Goal: Information Seeking & Learning: Learn about a topic

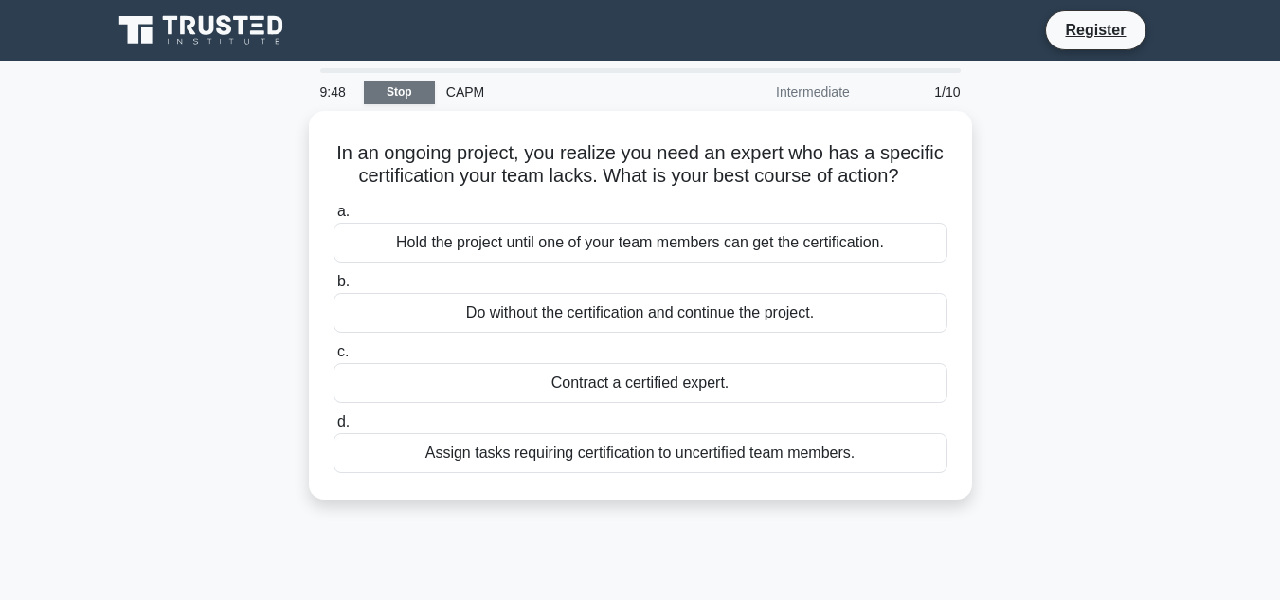
click at [376, 86] on link "Stop" at bounding box center [399, 93] width 71 height 24
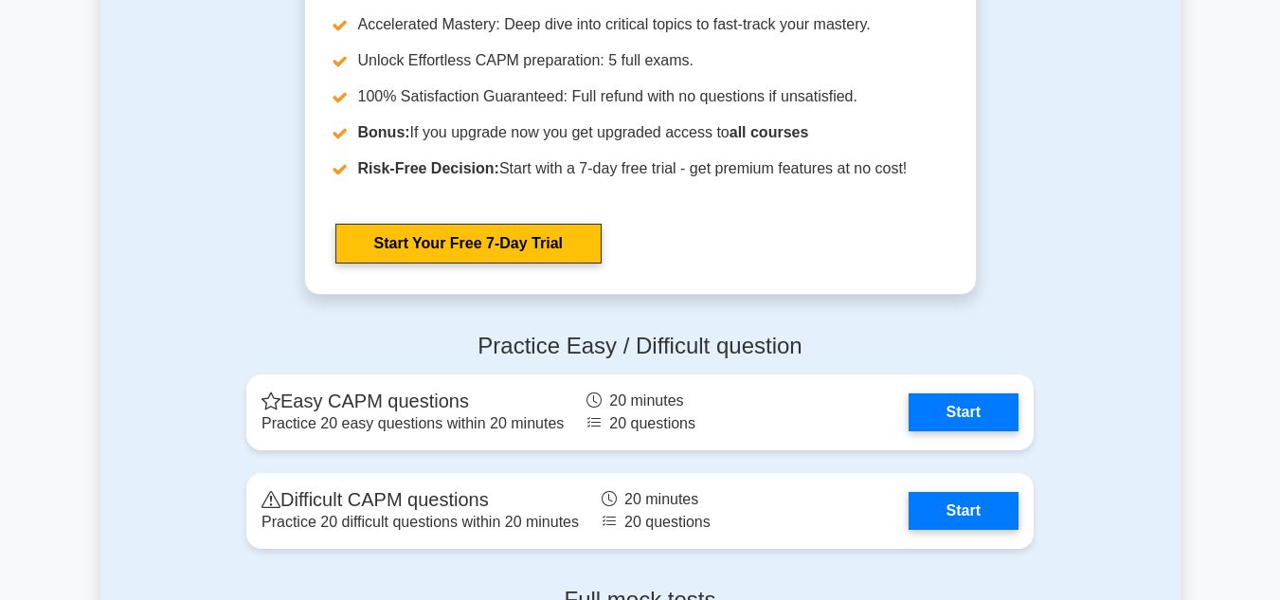
scroll to position [4586, 0]
